Goal: Communication & Community: Answer question/provide support

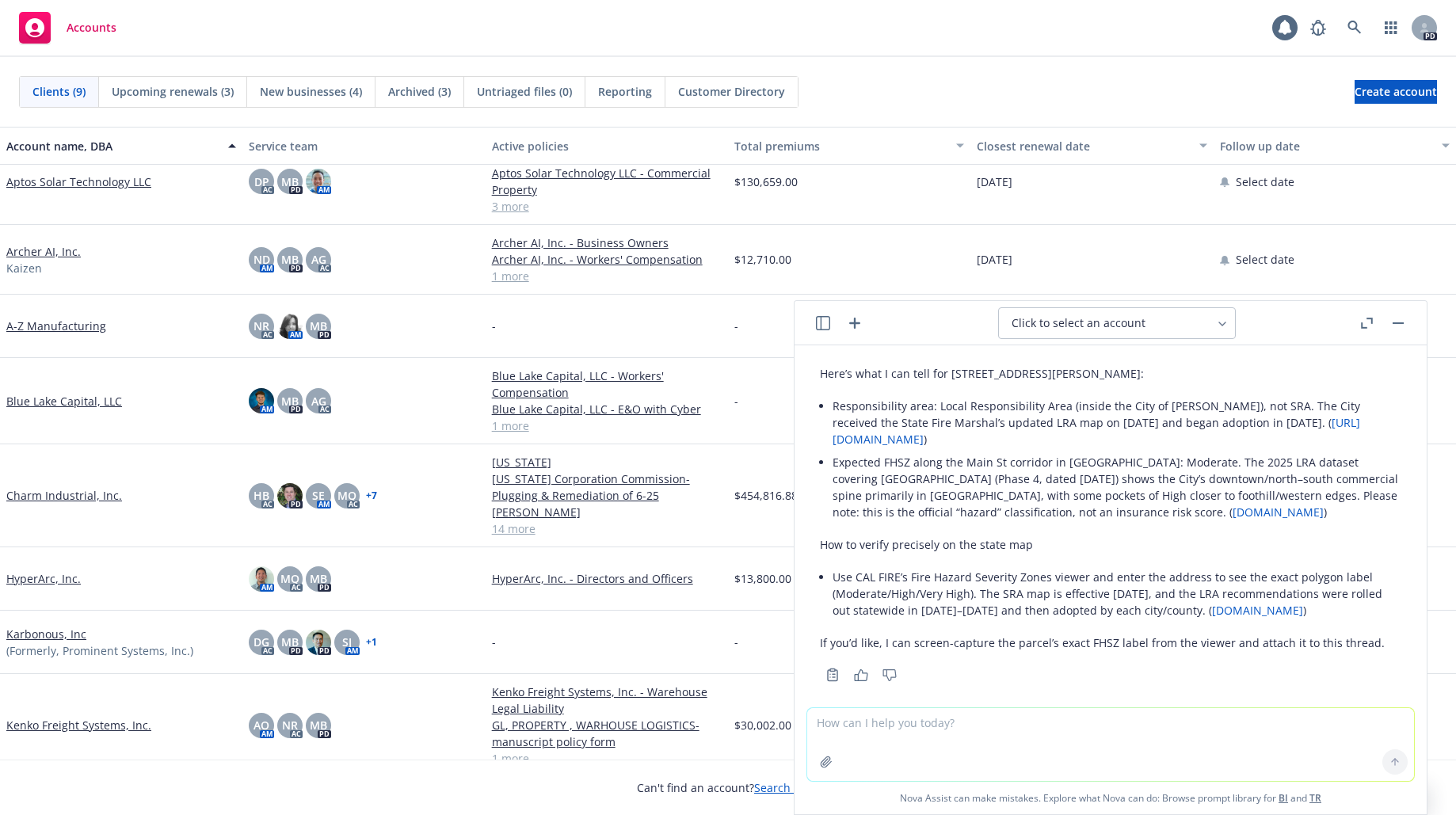
scroll to position [97, 0]
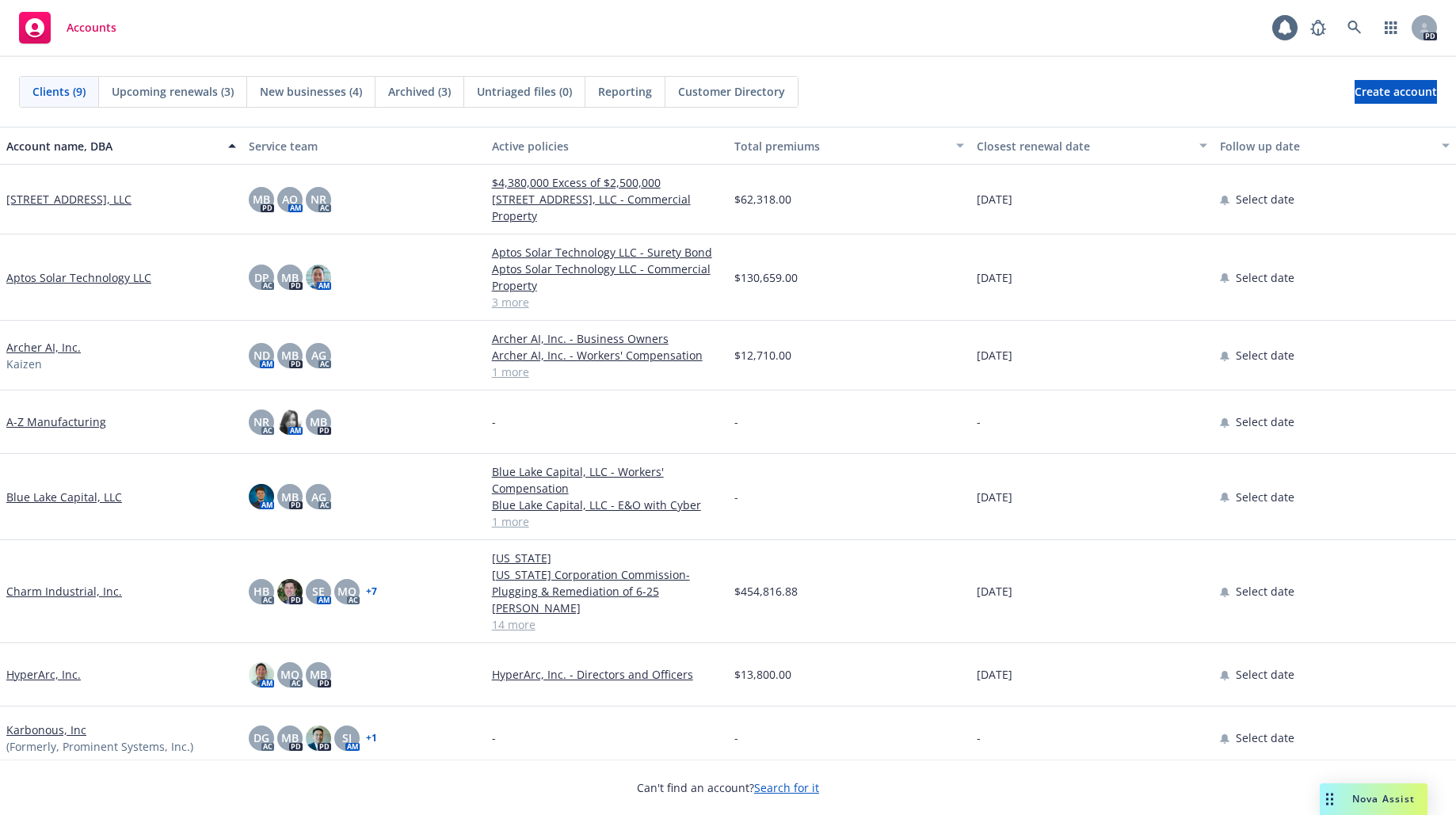
click at [1390, 787] on div "Nova Assist" at bounding box center [1374, 799] width 108 height 32
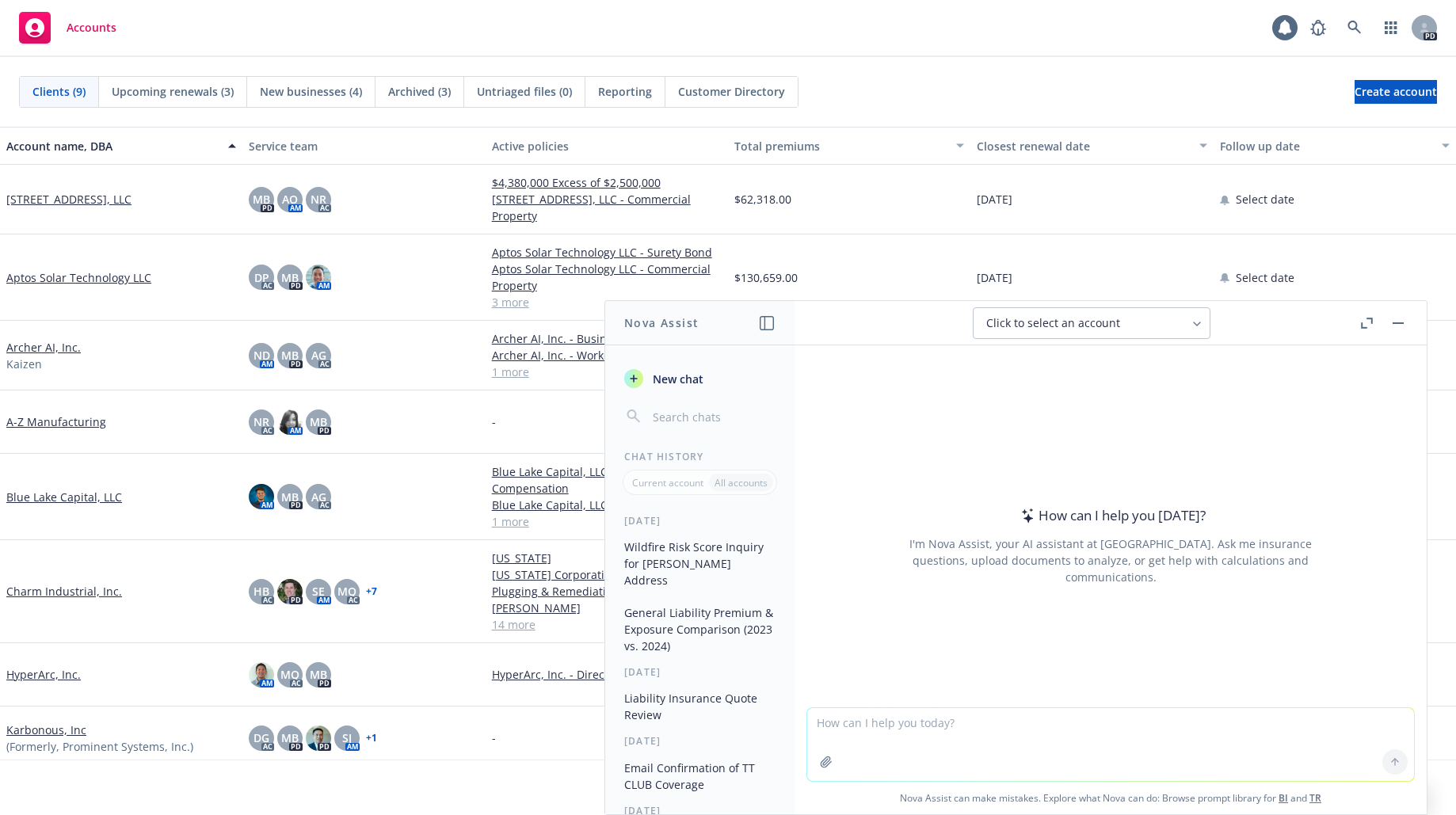
click at [1002, 709] on textarea at bounding box center [1111, 744] width 607 height 73
type textarea "help draft a linkledIn post regarding insurance implications of cyber attack on…"
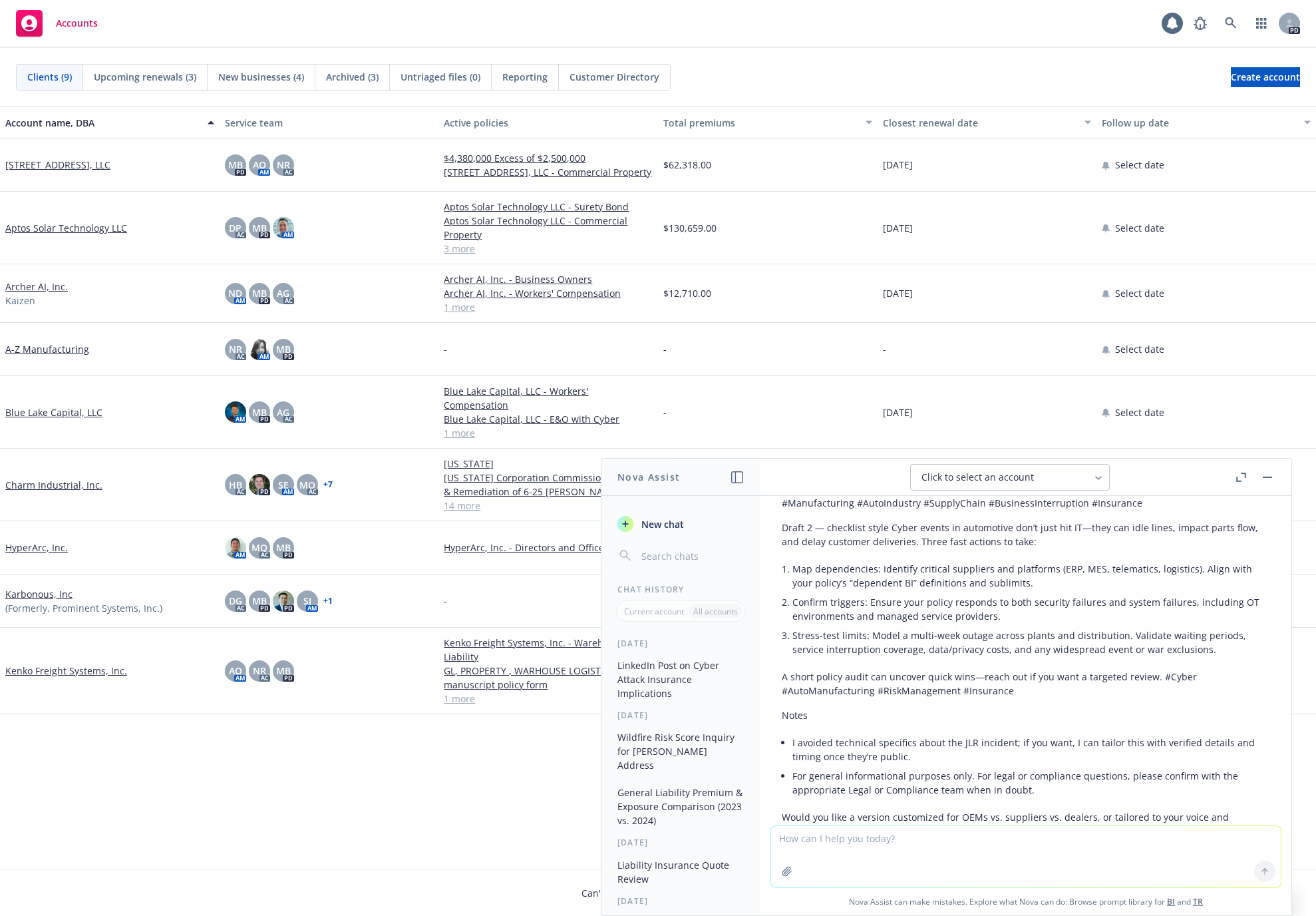
scroll to position [395, 0]
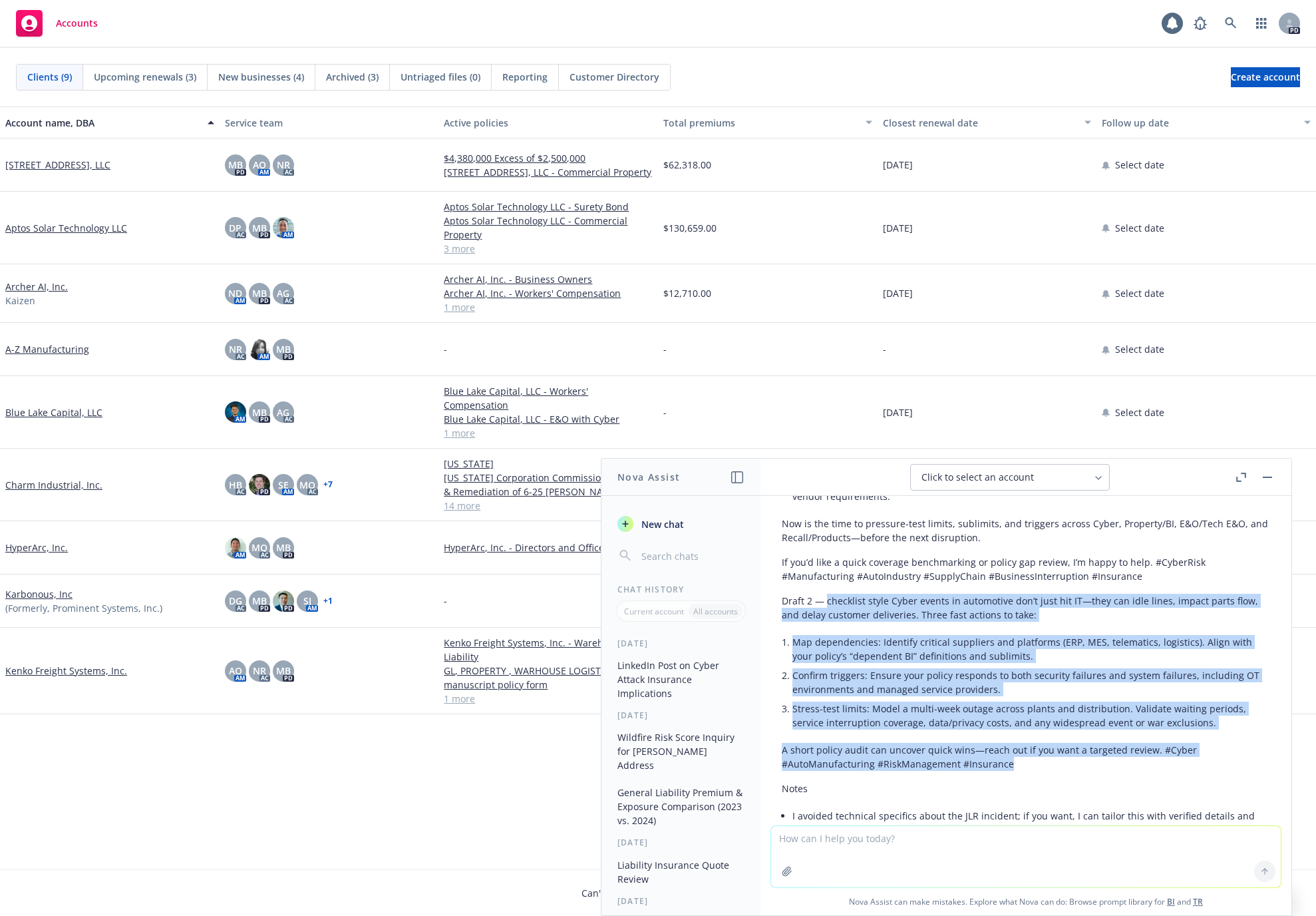
drag, startPoint x: 826, startPoint y: 589, endPoint x: 1030, endPoint y: 746, distance: 257.4
click at [1030, 685] on div "Here’s a concise, professional LinkedIn post you can use or adapt: Draft 1 — co…" at bounding box center [1026, 540] width 488 height 751
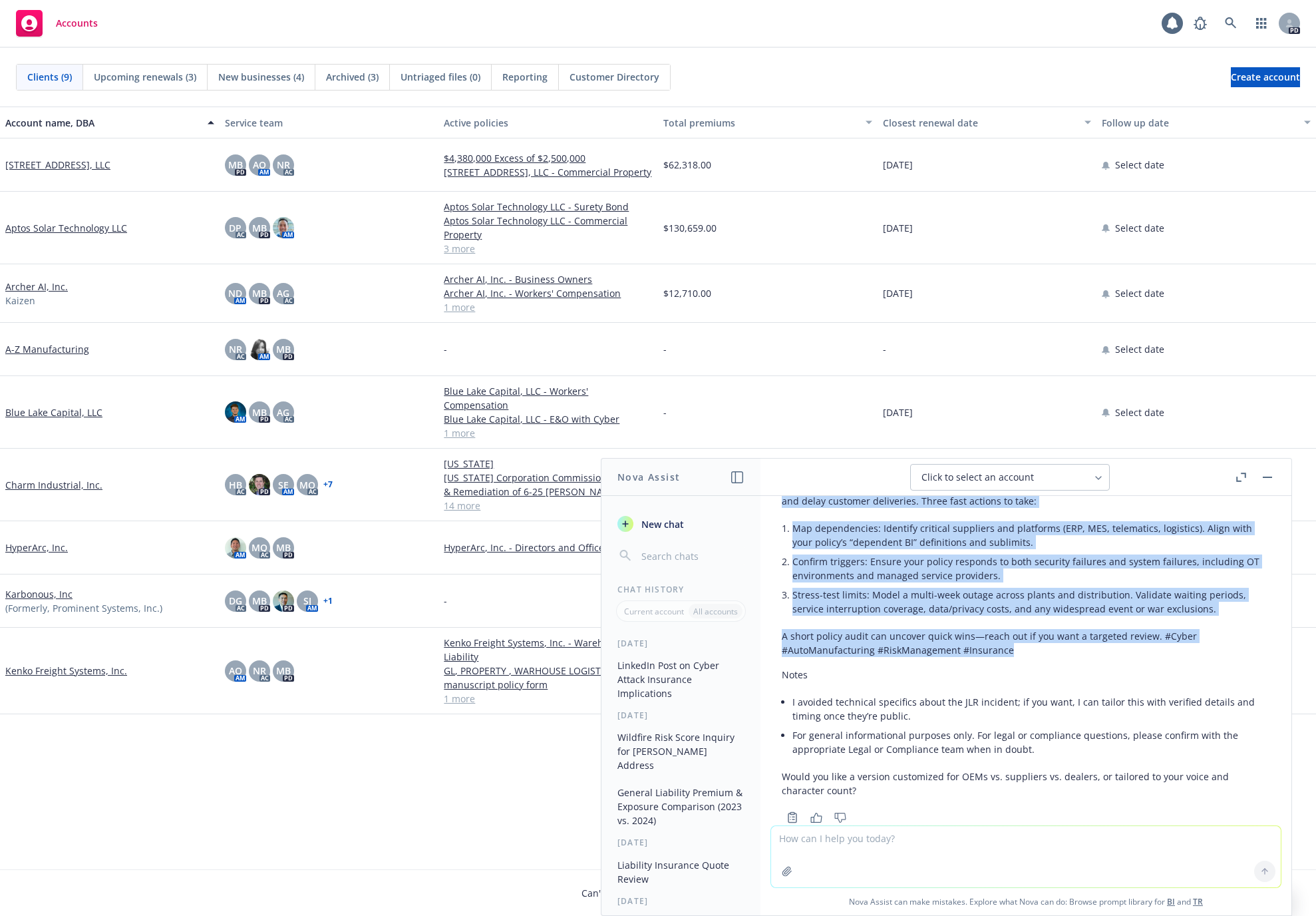
scroll to position [528, 0]
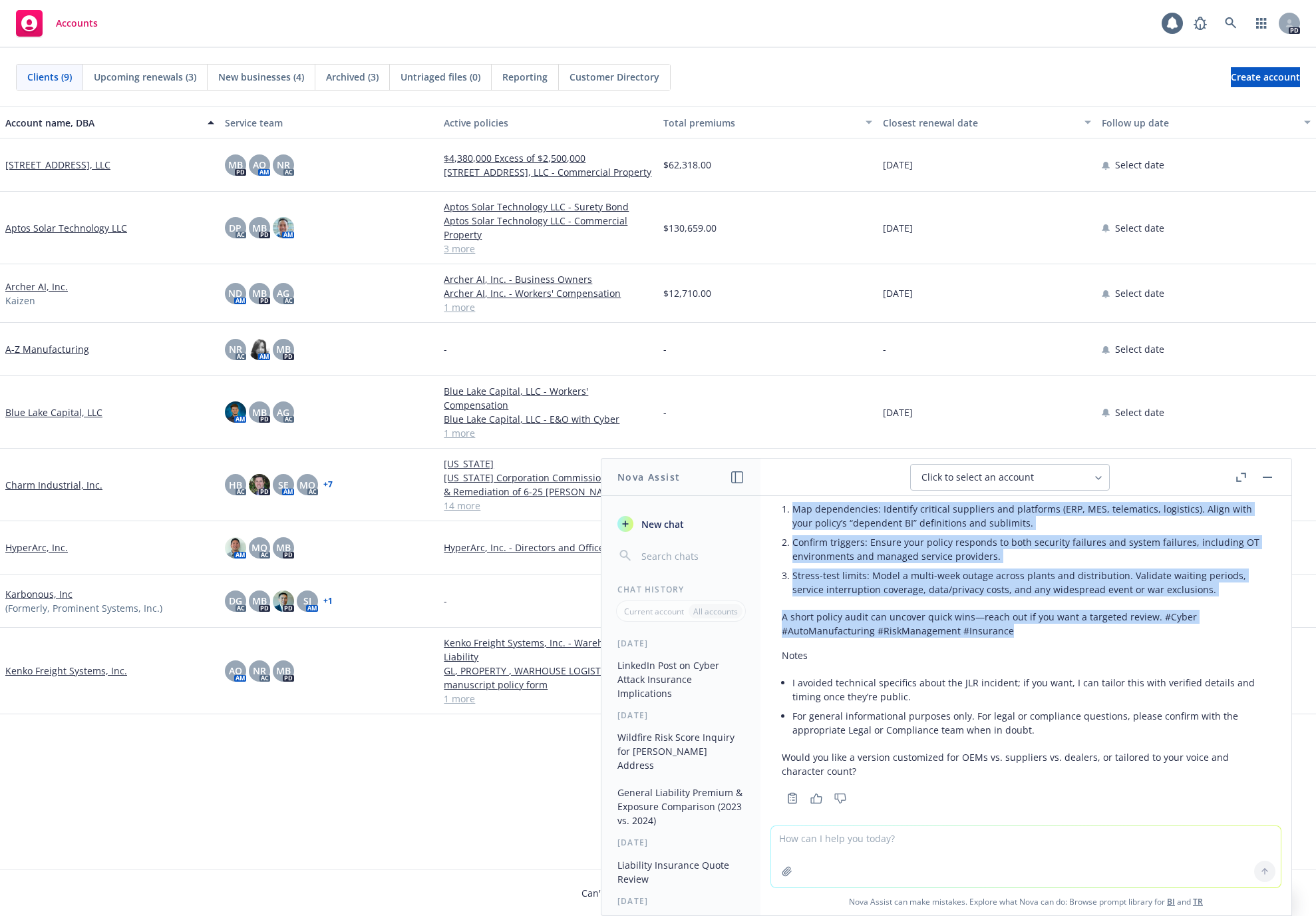
copy div "checklist style Cyber events in automotive don’t just hit IT—they can idle line…"
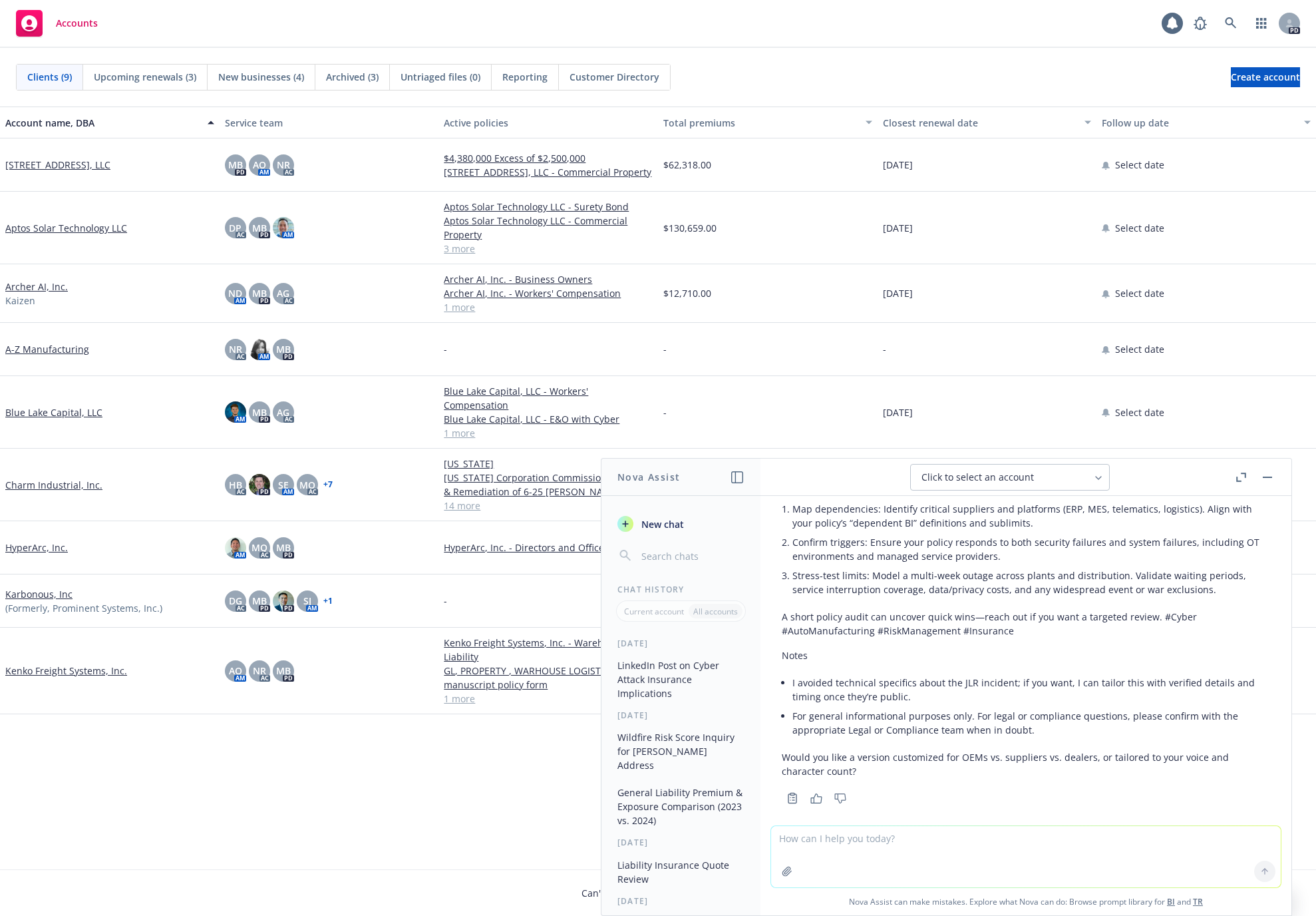
click at [892, 685] on textarea at bounding box center [1027, 857] width 510 height 61
paste textarea "If you are looking for a solution that combines, payroll, HR, benefits, and wor…"
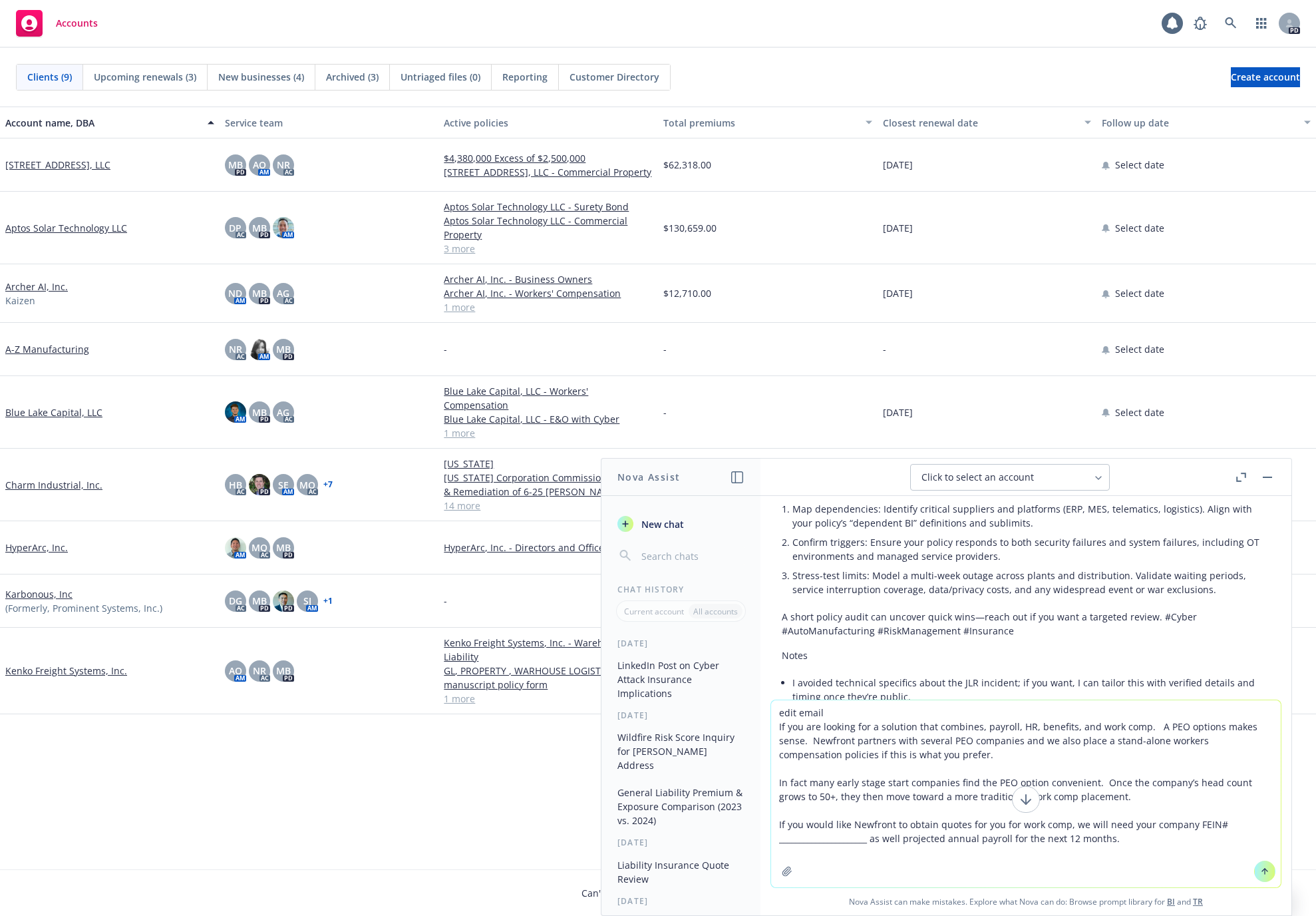
type textarea "edit email If you are looking for a solution that combines, payroll, HR, benefi…"
click at [1222, 685] on button at bounding box center [1265, 871] width 21 height 21
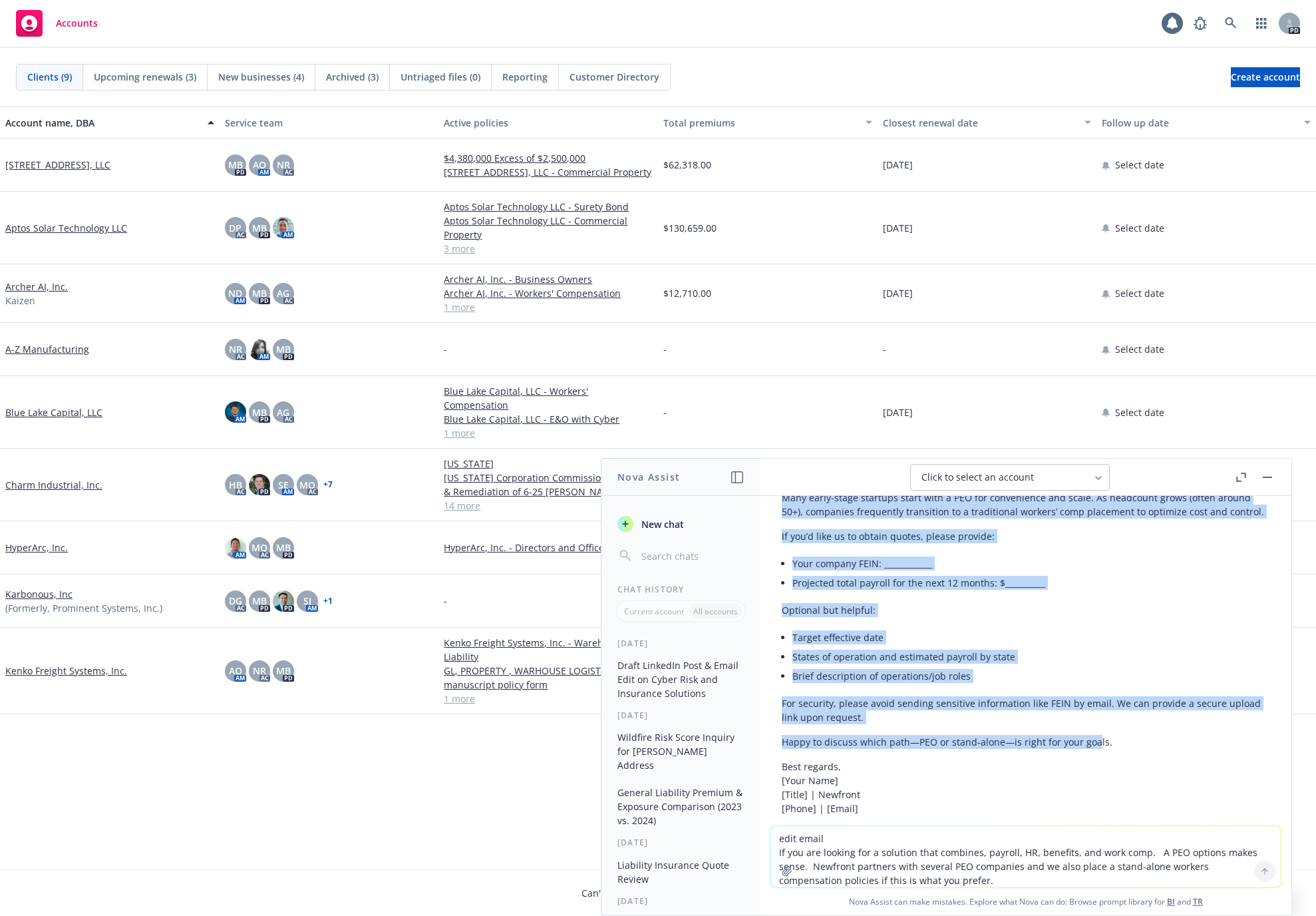
scroll to position [1176, 0]
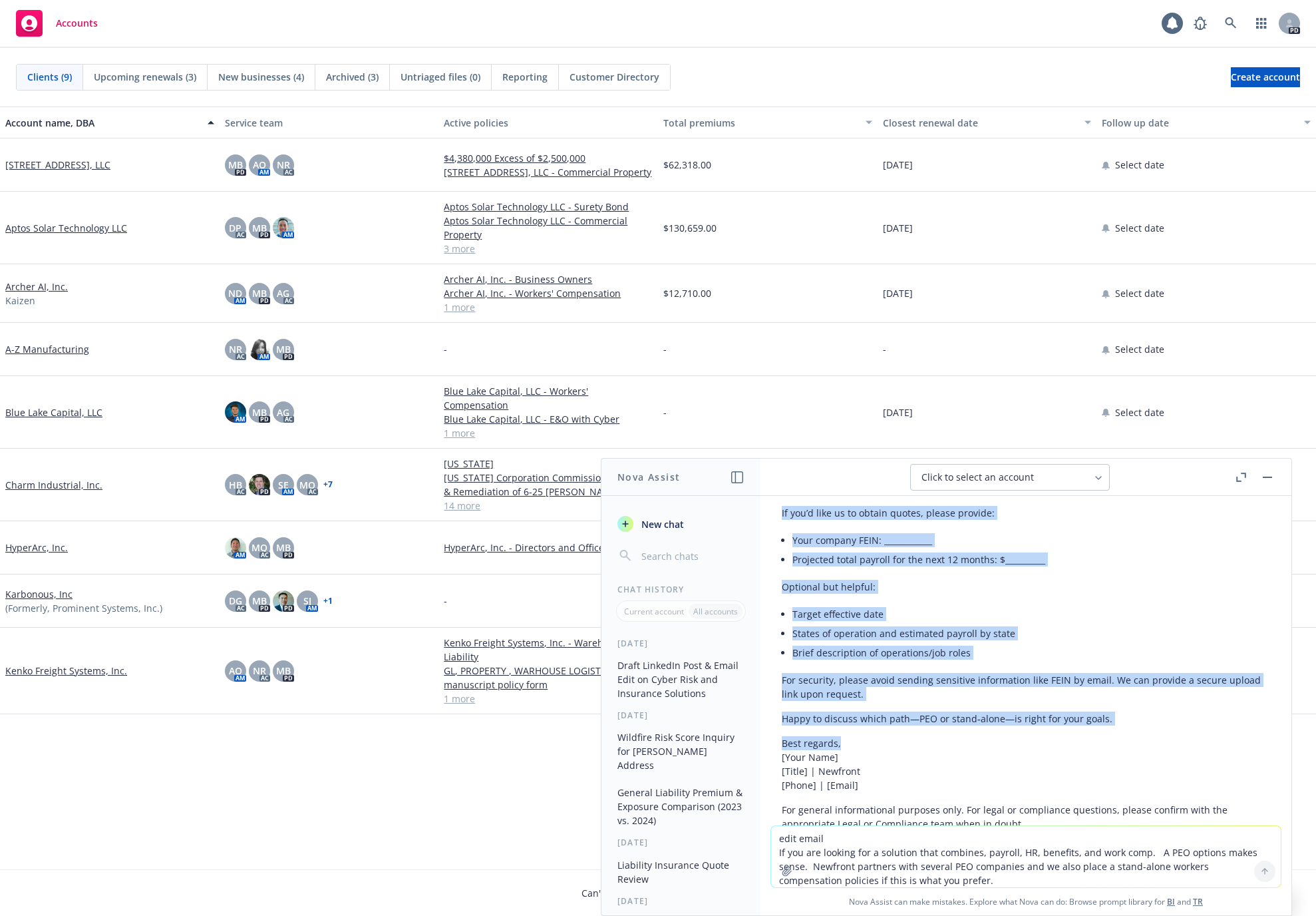
drag, startPoint x: 781, startPoint y: 539, endPoint x: 867, endPoint y: 745, distance: 223.2
click at [867, 685] on div "Here’s a polished version you can copy/paste. Subject: Workers’ Compensation an…" at bounding box center [1027, 598] width 510 height 525
copy div "If you’re looking to combine payroll, HR, benefits, and workers’ compensation u…"
